Goal: Task Accomplishment & Management: Manage account settings

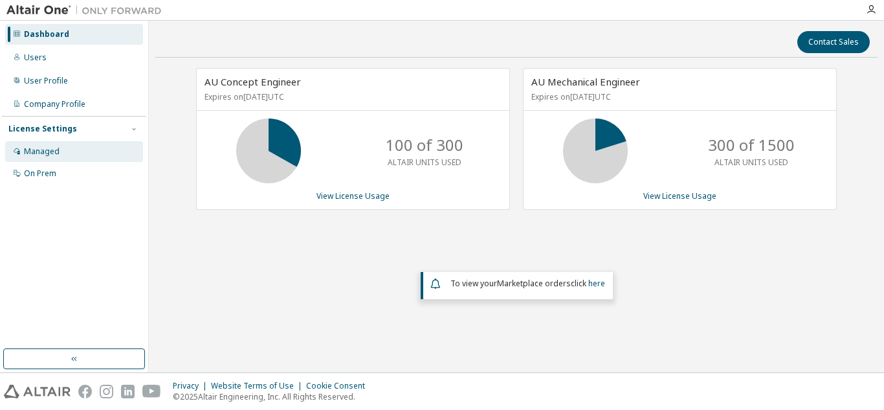
click at [47, 148] on div "Managed" at bounding box center [42, 151] width 36 height 10
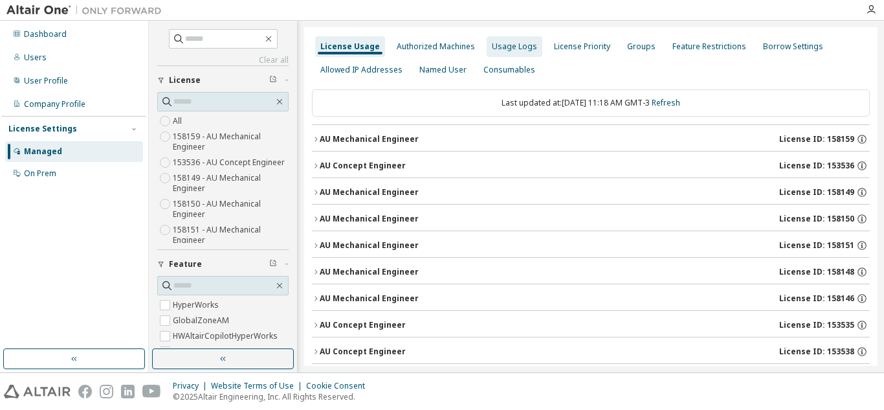
click at [525, 51] on div "Usage Logs" at bounding box center [514, 46] width 45 height 10
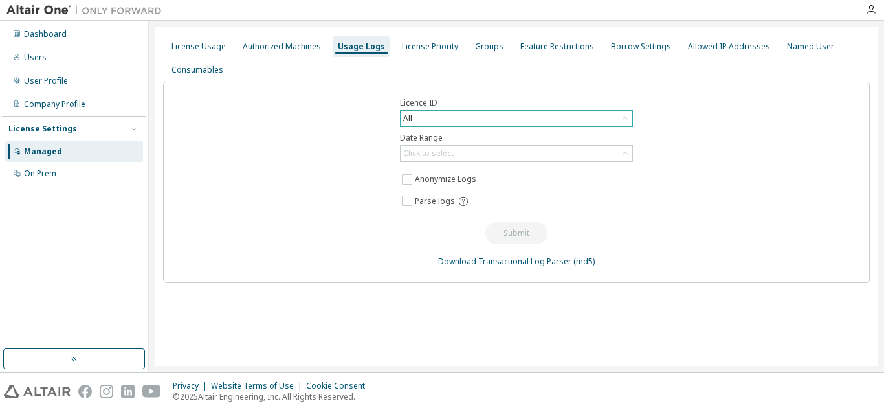
click at [604, 121] on div "All" at bounding box center [517, 119] width 232 height 16
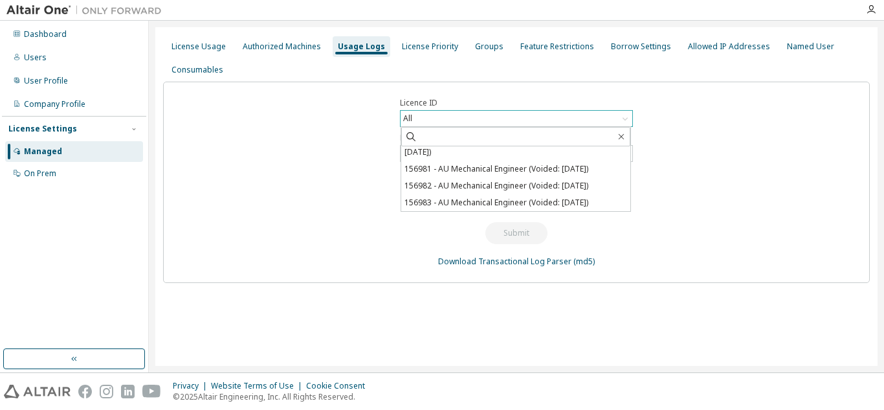
scroll to position [541, 0]
click at [485, 51] on div "Groups" at bounding box center [489, 46] width 28 height 10
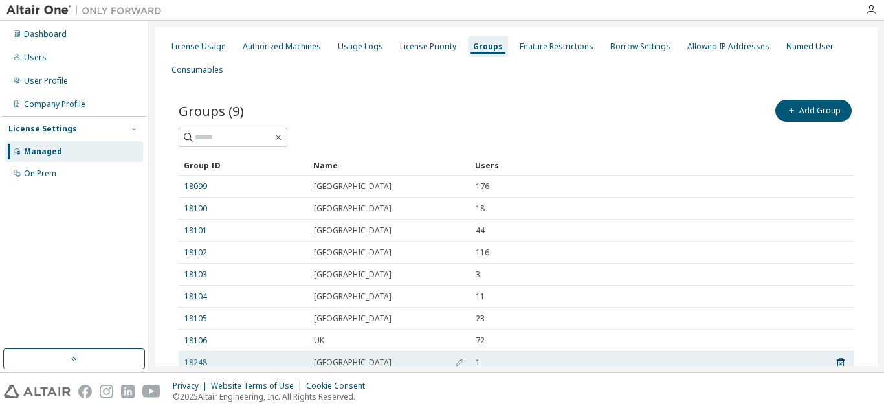
click at [198, 360] on link "18248" at bounding box center [195, 362] width 23 height 10
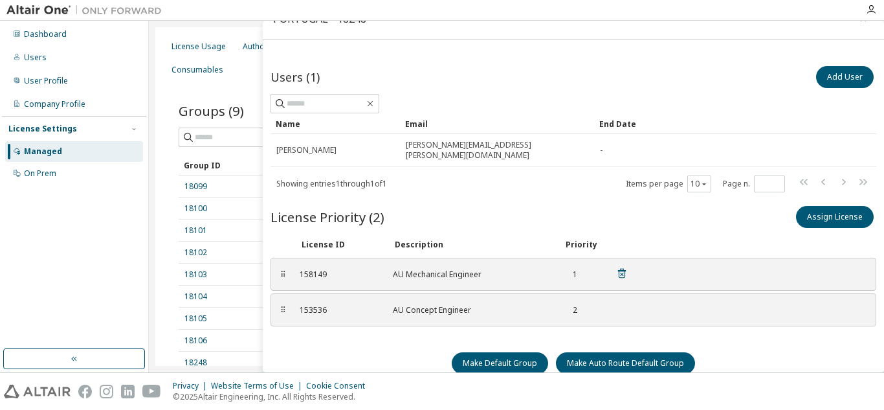
scroll to position [41, 0]
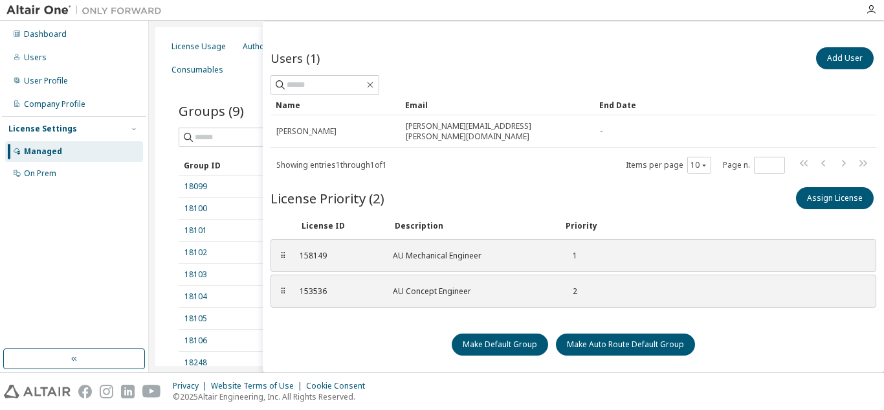
click at [236, 148] on div "Groups (9) Add Group Clear Load Save Save As Field Operator Value Select filter…" at bounding box center [517, 248] width 676 height 303
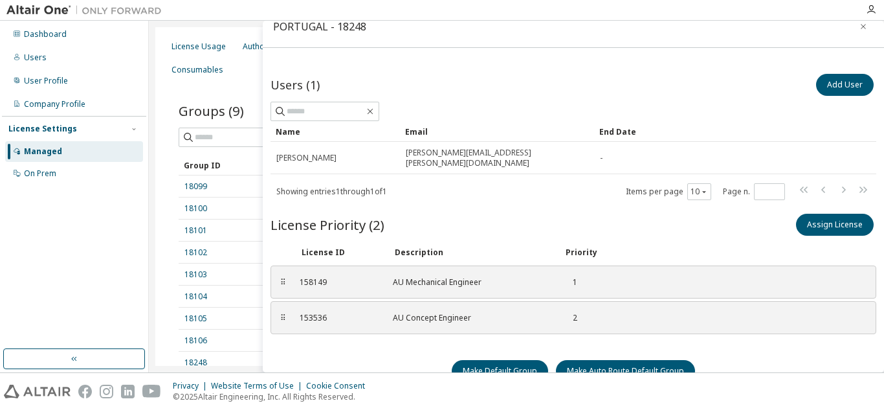
scroll to position [0, 0]
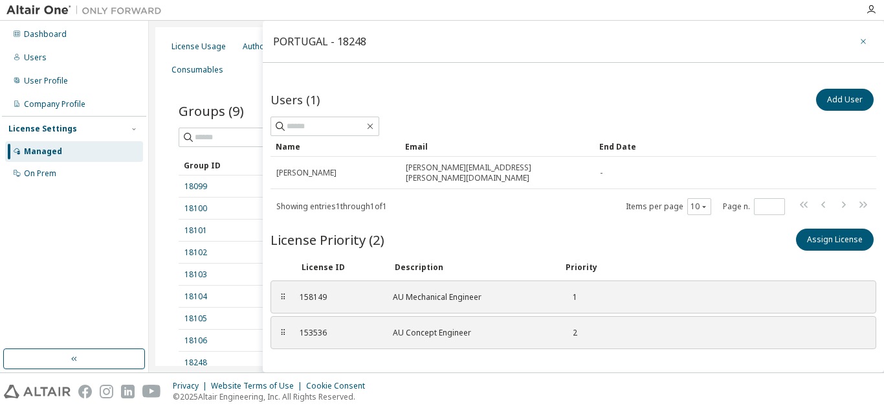
drag, startPoint x: 863, startPoint y: 41, endPoint x: 852, endPoint y: 45, distance: 11.7
click at [863, 41] on button "button" at bounding box center [863, 41] width 21 height 21
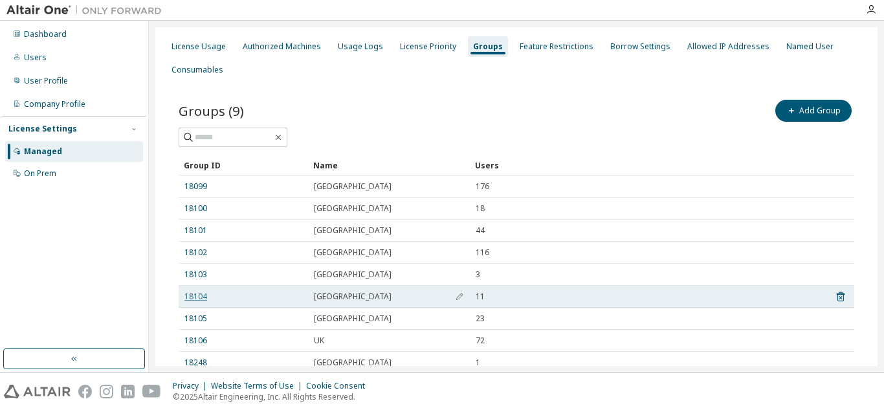
click at [198, 296] on link "18104" at bounding box center [195, 296] width 23 height 10
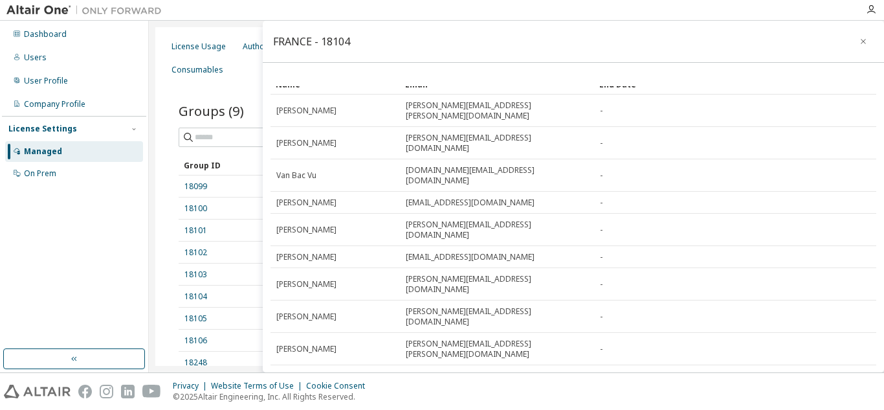
scroll to position [181, 0]
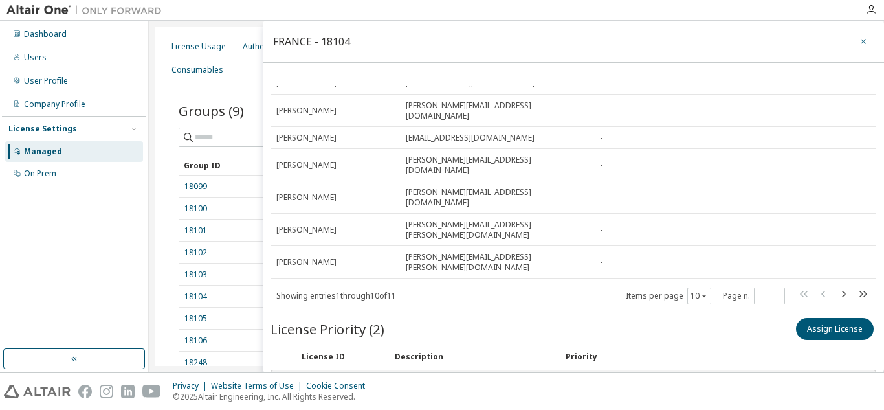
click at [860, 39] on icon "button" at bounding box center [863, 41] width 9 height 10
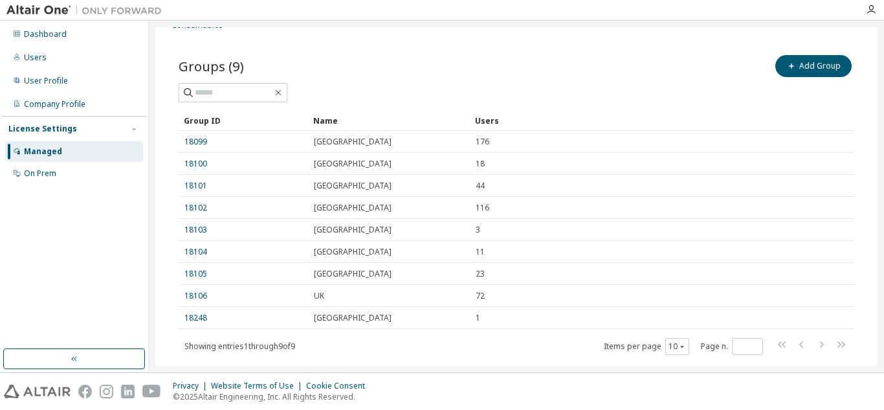
scroll to position [76, 0]
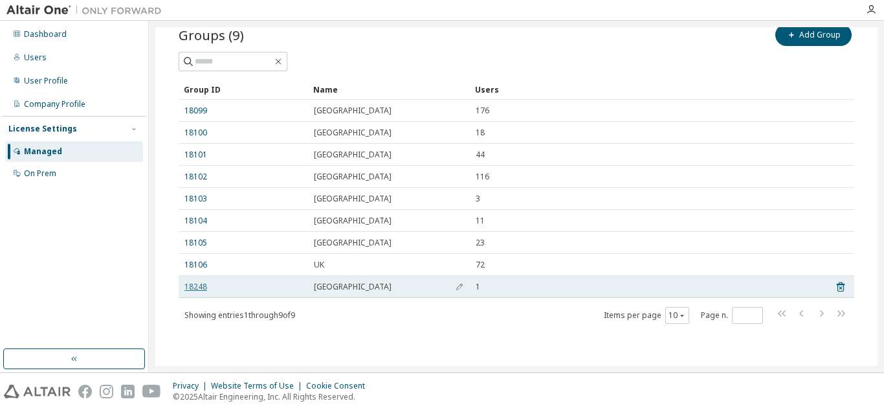
click at [193, 285] on link "18248" at bounding box center [195, 286] width 23 height 10
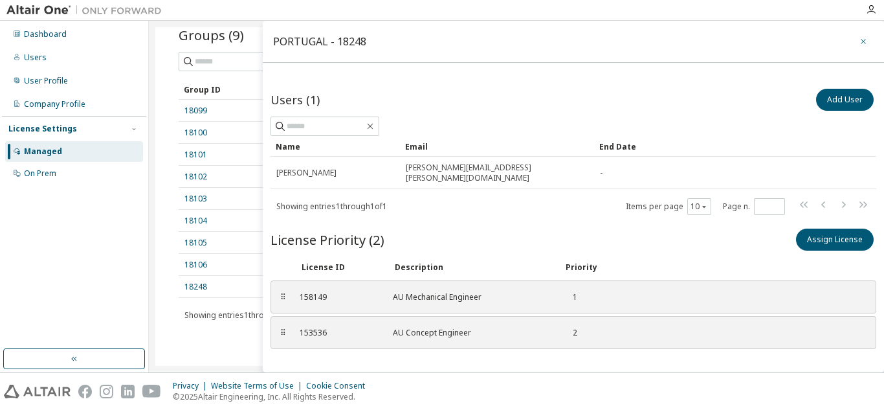
click at [859, 39] on icon "button" at bounding box center [863, 41] width 9 height 10
